Goal: Transaction & Acquisition: Book appointment/travel/reservation

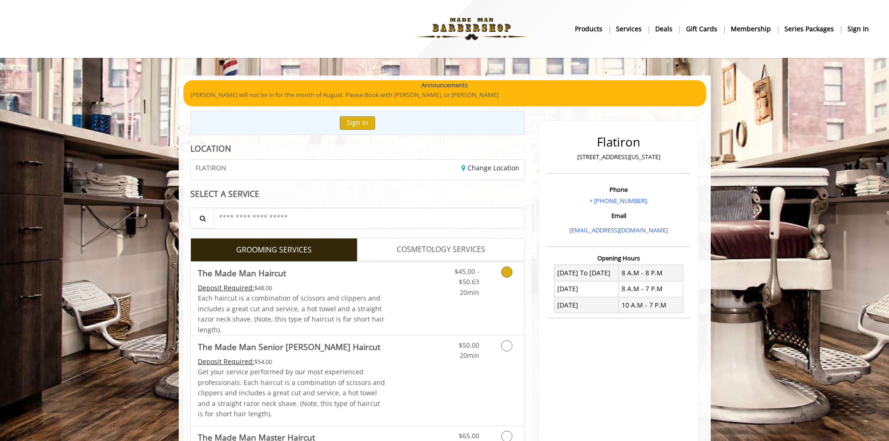
click at [516, 271] on link "Grooming services" at bounding box center [505, 280] width 24 height 36
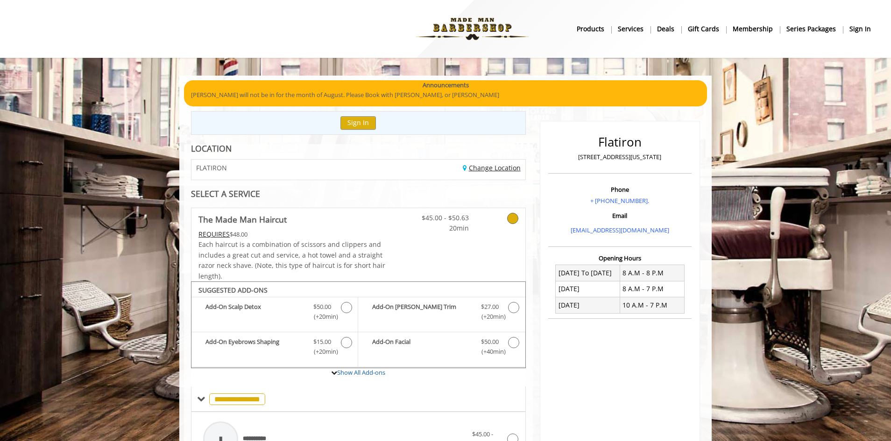
click at [493, 163] on link "Change Location" at bounding box center [492, 167] width 58 height 9
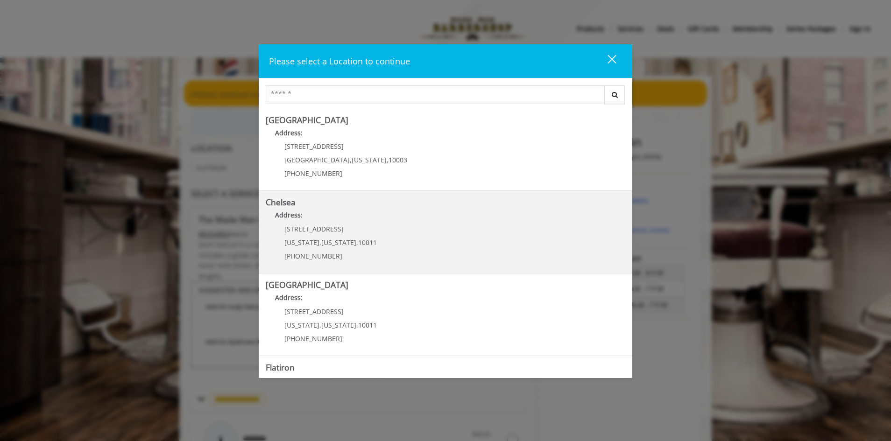
click at [421, 245] on link "Chelsea Address: [STREET_ADDRESS][US_STATE][US_STATE] (917) 639-3902" at bounding box center [445, 232] width 359 height 68
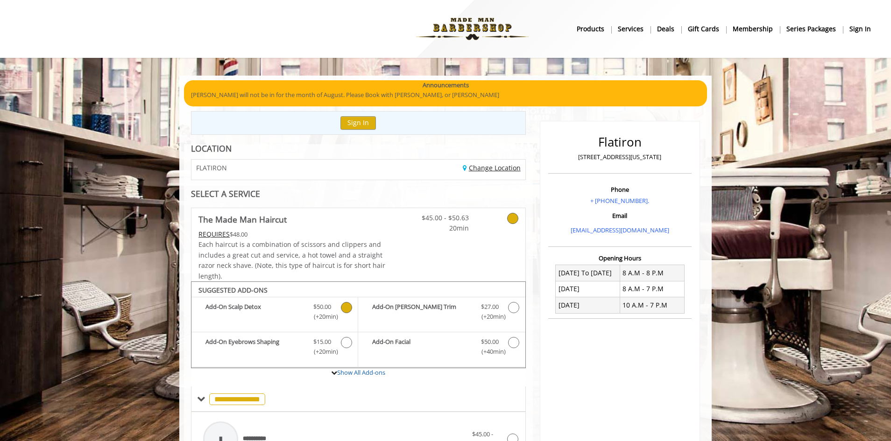
scroll to position [168, 0]
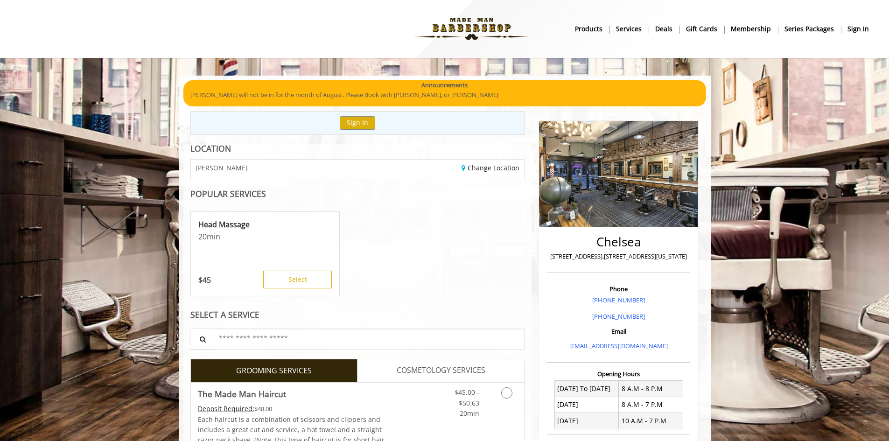
scroll to position [171, 0]
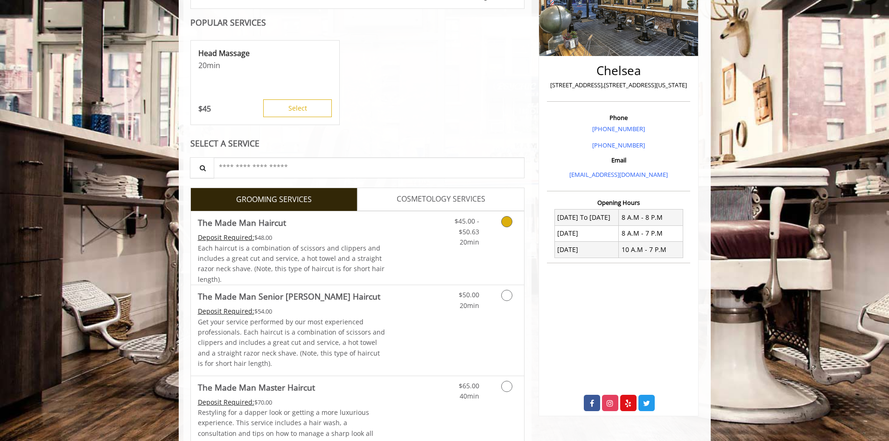
click at [519, 218] on div "Grooming services" at bounding box center [505, 229] width 38 height 36
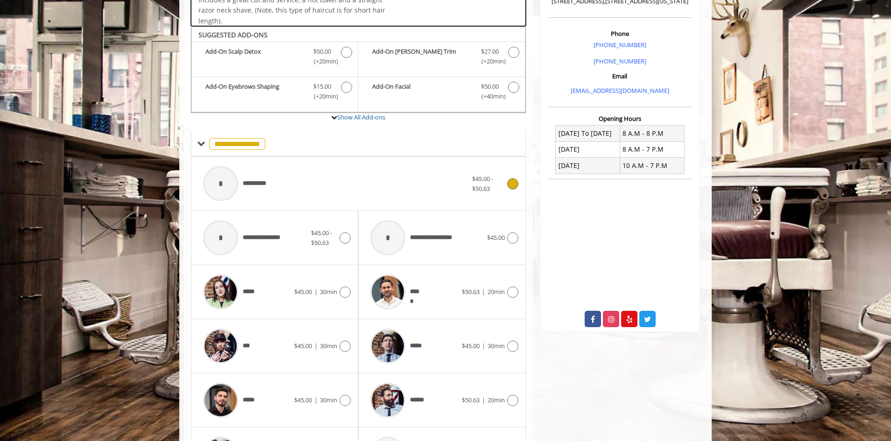
scroll to position [281, 0]
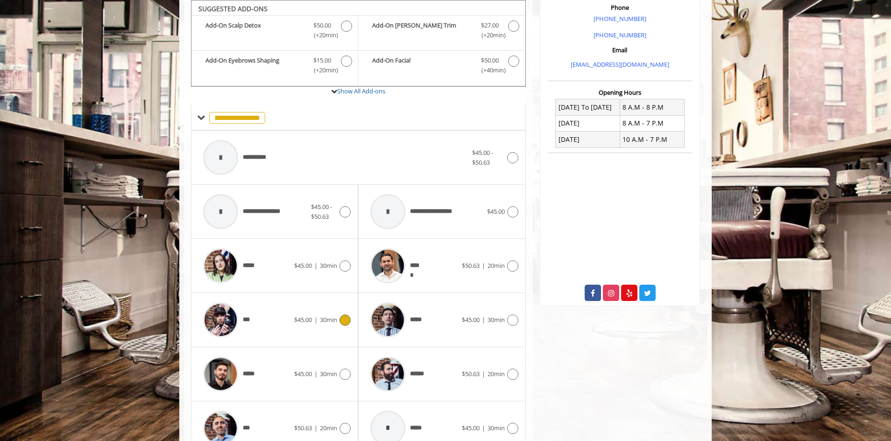
click at [271, 326] on div "***" at bounding box center [246, 320] width 96 height 44
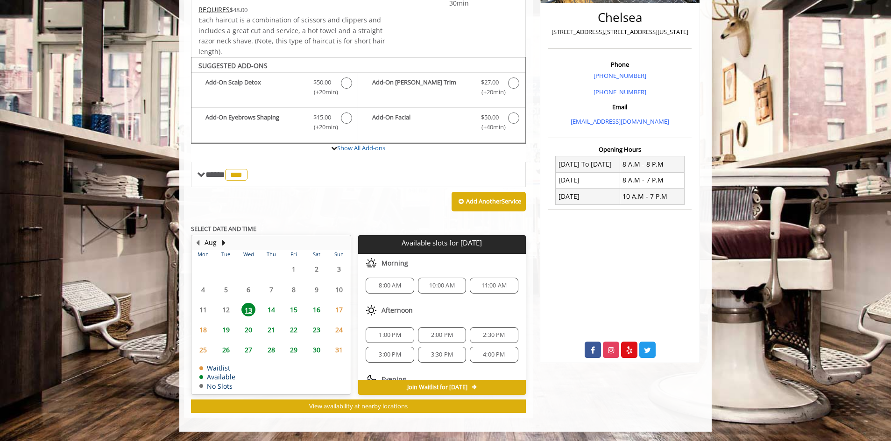
scroll to position [0, 0]
click at [274, 308] on span "14" at bounding box center [271, 310] width 14 height 14
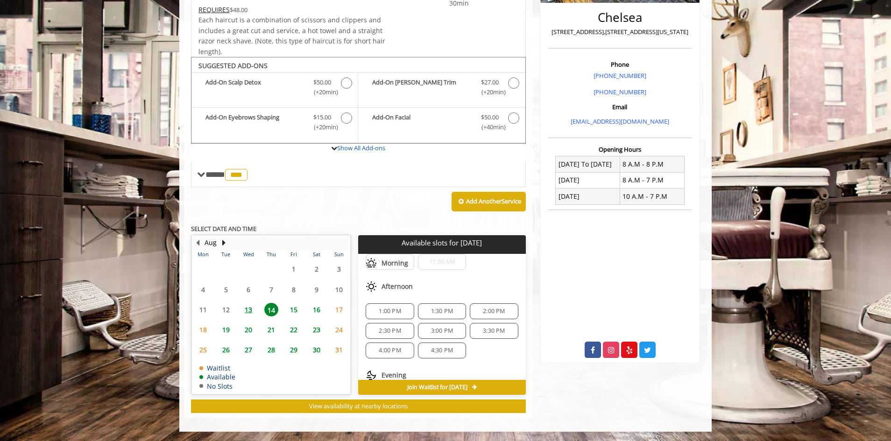
scroll to position [101, 0]
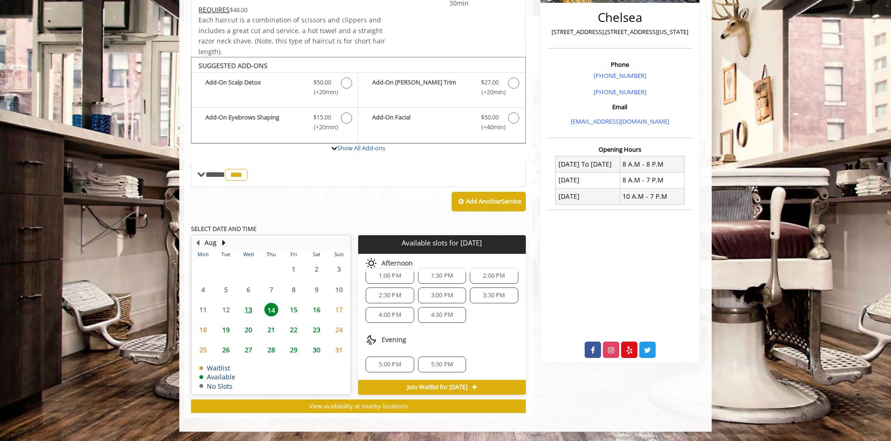
click at [292, 310] on span "15" at bounding box center [294, 310] width 14 height 14
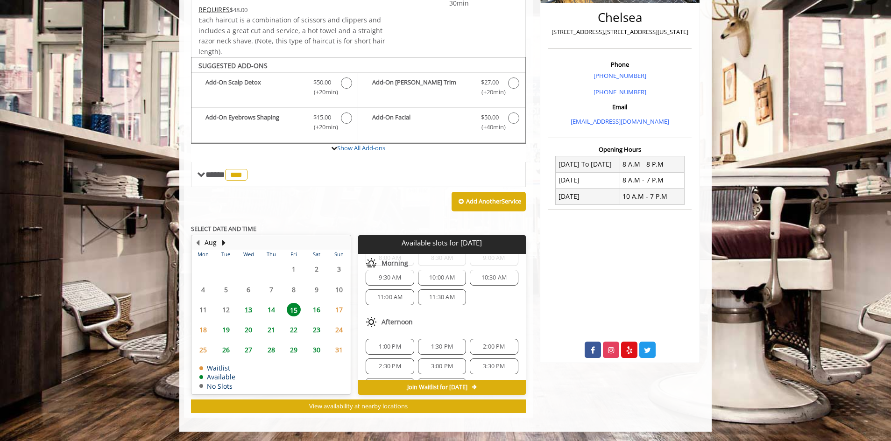
scroll to position [0, 0]
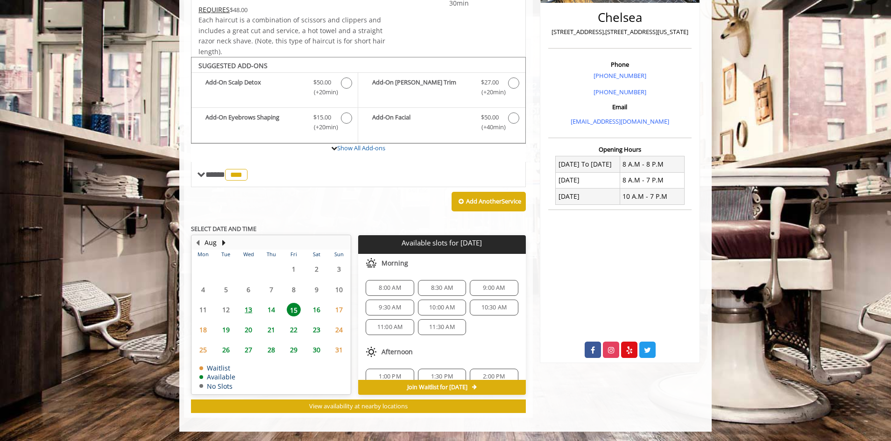
click at [247, 309] on span "13" at bounding box center [248, 310] width 14 height 14
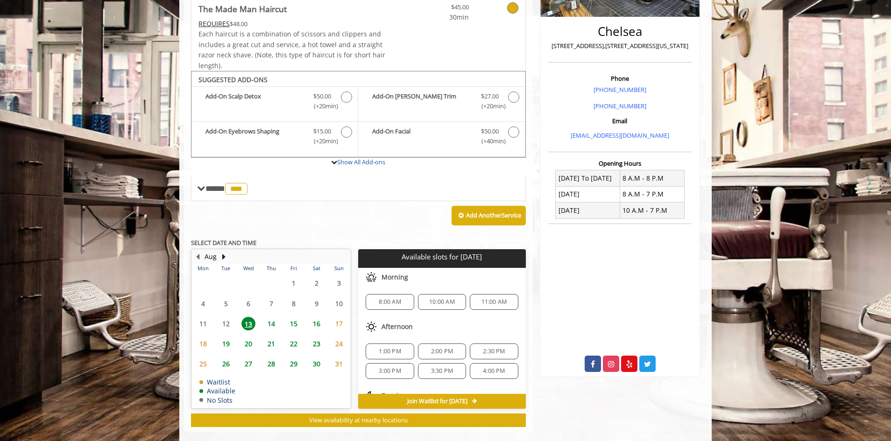
scroll to position [225, 0]
